Goal: Navigation & Orientation: Find specific page/section

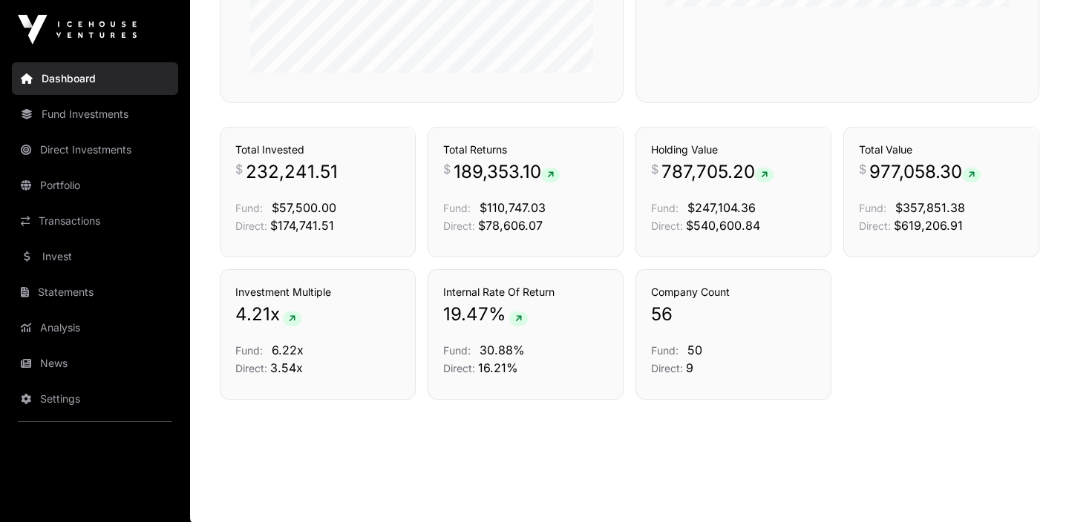
scroll to position [1012, 0]
click at [93, 193] on link "Portfolio" at bounding box center [95, 185] width 166 height 33
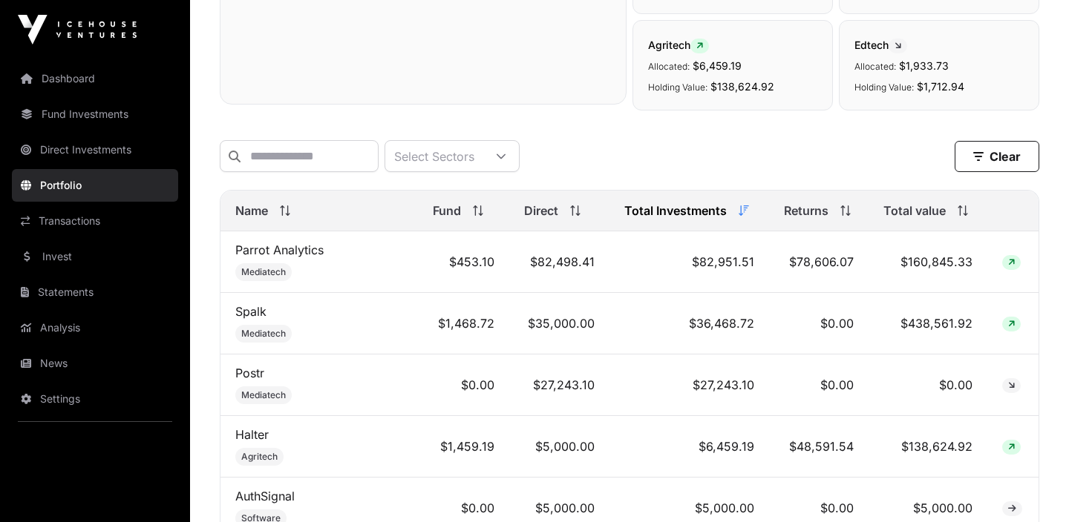
scroll to position [539, 0]
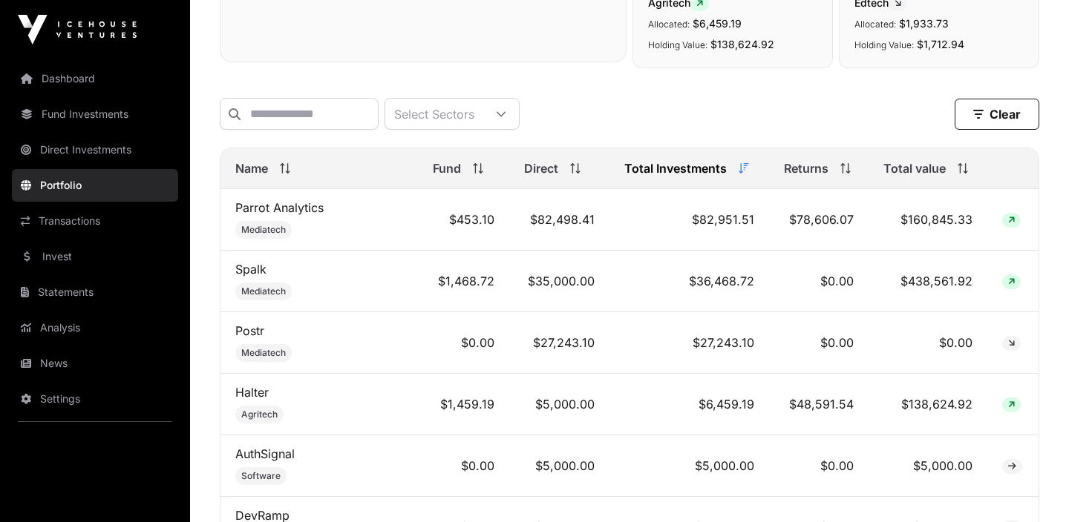
click at [962, 177] on div "Total value" at bounding box center [927, 169] width 88 height 18
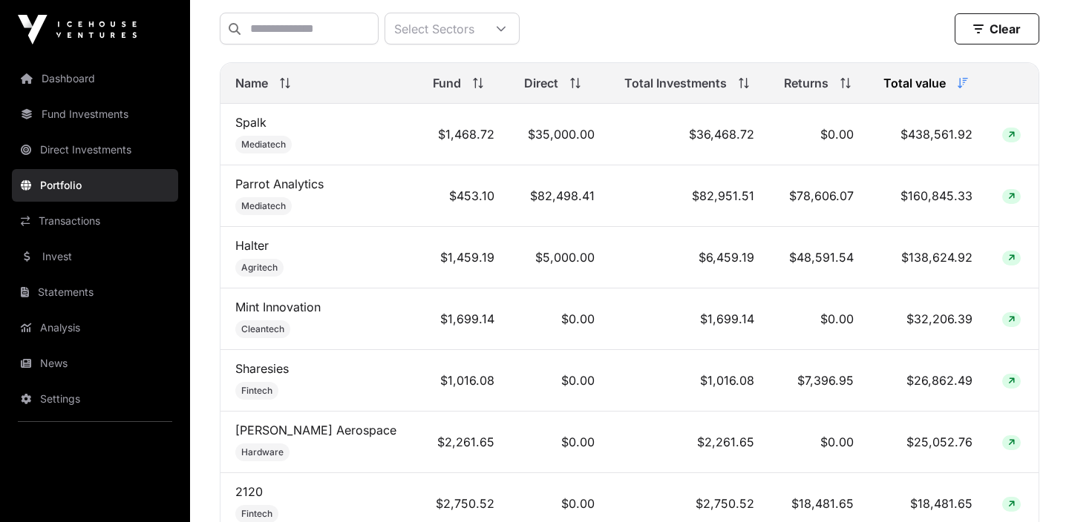
scroll to position [425, 0]
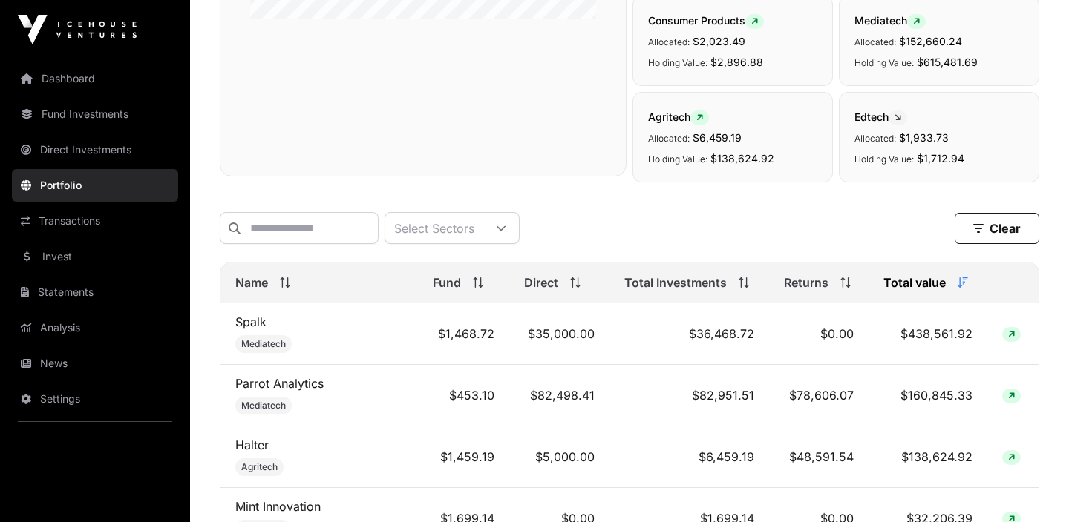
click at [105, 88] on link "Dashboard" at bounding box center [95, 78] width 166 height 33
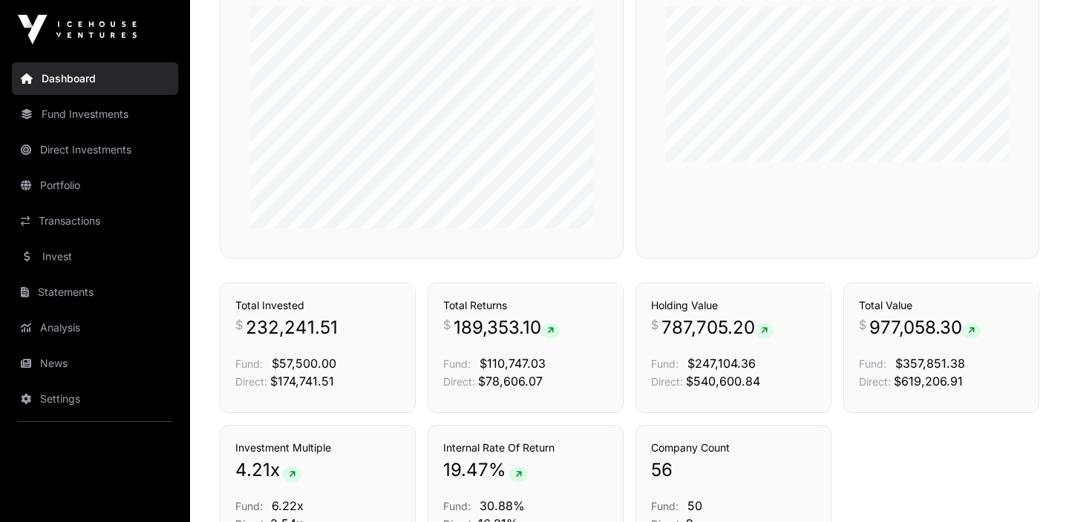
scroll to position [1013, 0]
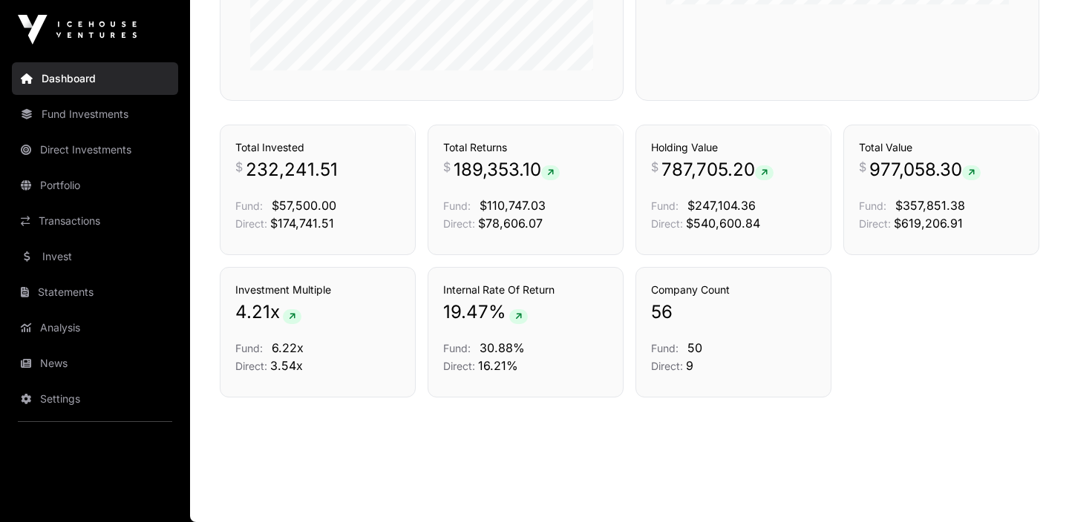
click at [91, 214] on link "Transactions" at bounding box center [95, 221] width 166 height 33
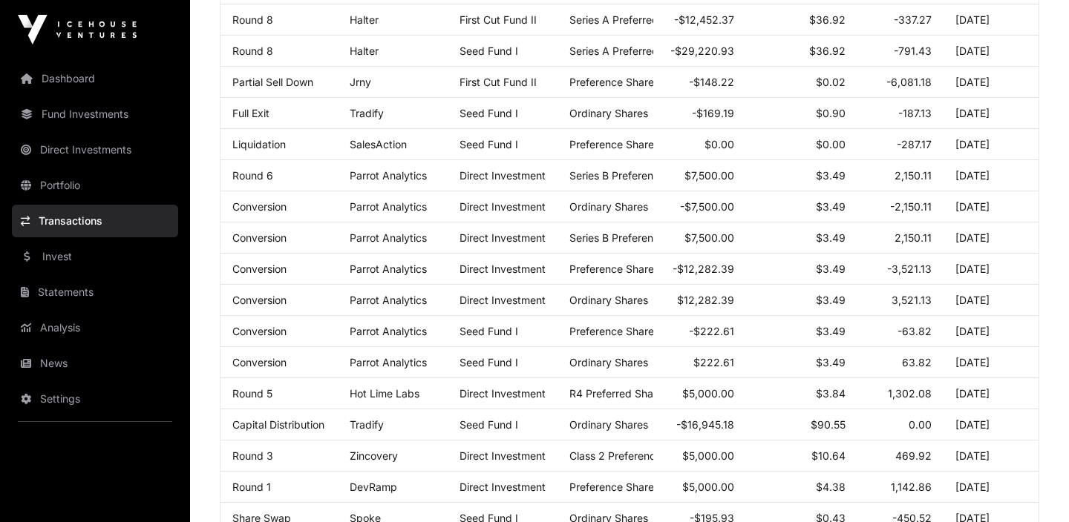
scroll to position [444, 0]
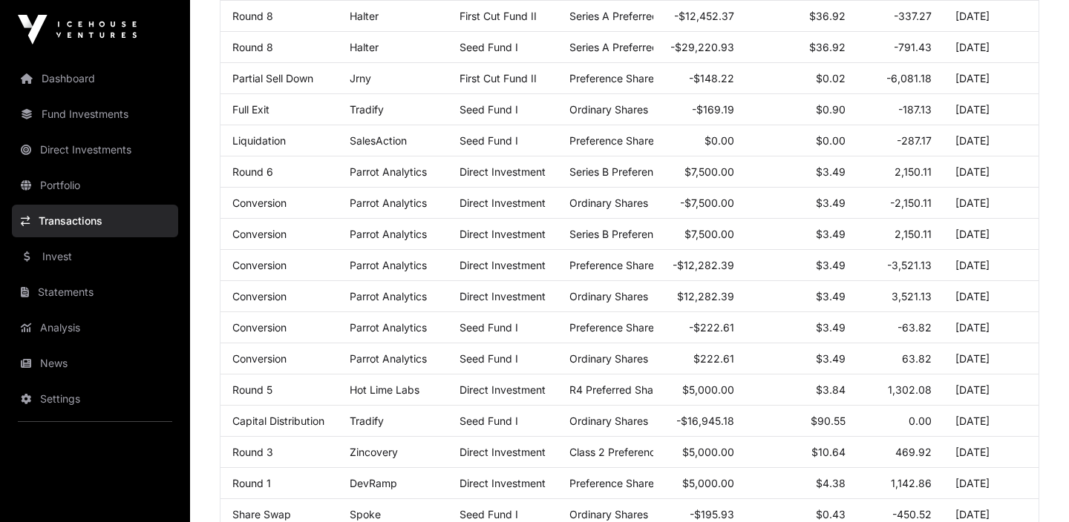
click at [89, 255] on link "Invest" at bounding box center [95, 256] width 166 height 33
